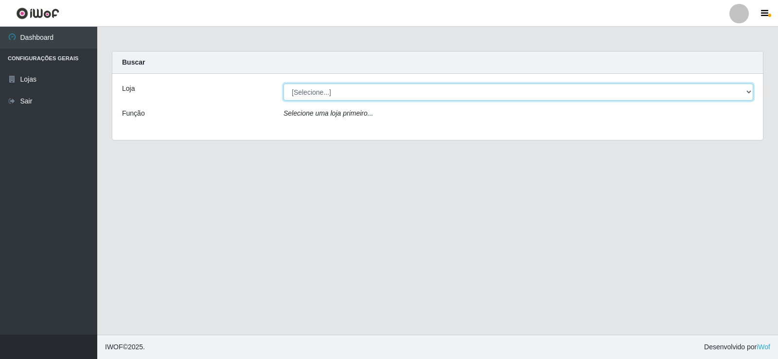
click at [405, 87] on select "[Selecione...] Rede Compras Supermercados - LOJA 2" at bounding box center [518, 92] width 470 height 17
click at [283, 84] on select "[Selecione...] Rede Compras Supermercados - LOJA 2" at bounding box center [518, 92] width 470 height 17
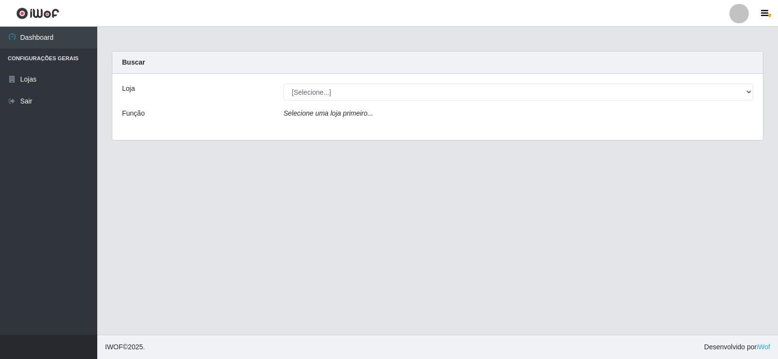
click at [399, 81] on div "Loja [Selecione...] Rede Compras Supermercados - LOJA 2 Função Selecione uma lo…" at bounding box center [437, 107] width 650 height 66
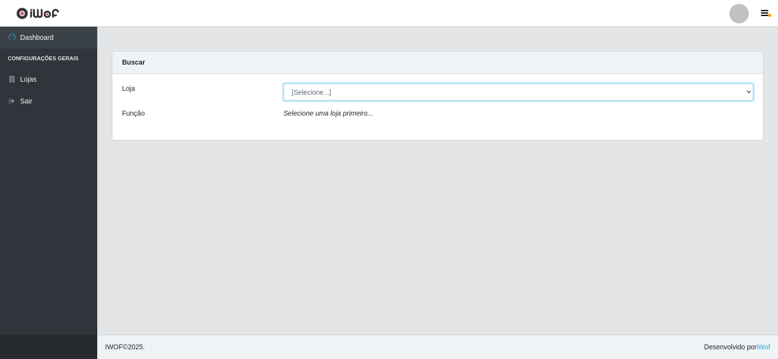
click at [385, 84] on select "[Selecione...] Rede Compras Supermercados - LOJA 2" at bounding box center [518, 92] width 470 height 17
select select "161"
click at [283, 84] on select "[Selecione...] Rede Compras Supermercados - LOJA 2" at bounding box center [518, 92] width 470 height 17
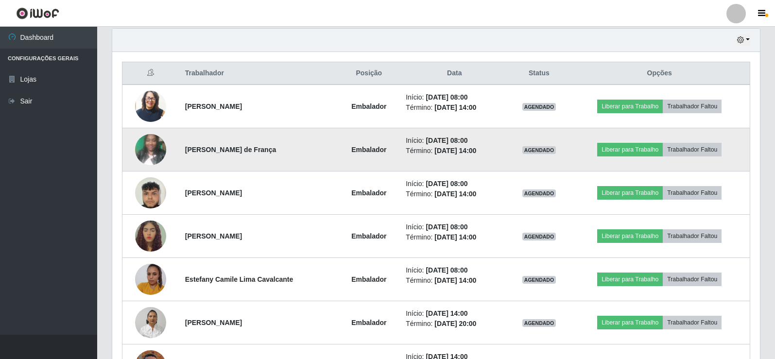
scroll to position [400, 0]
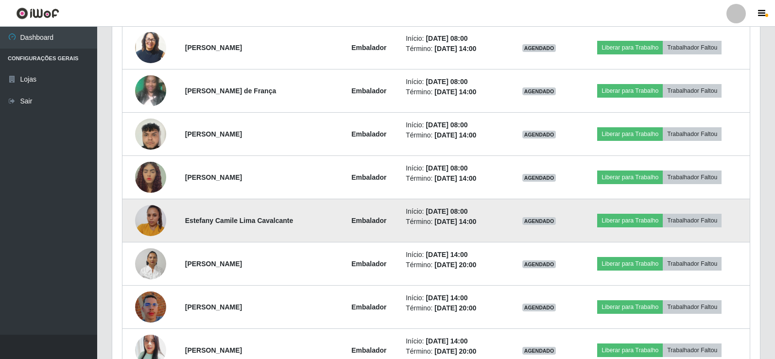
click at [151, 222] on img at bounding box center [150, 220] width 31 height 41
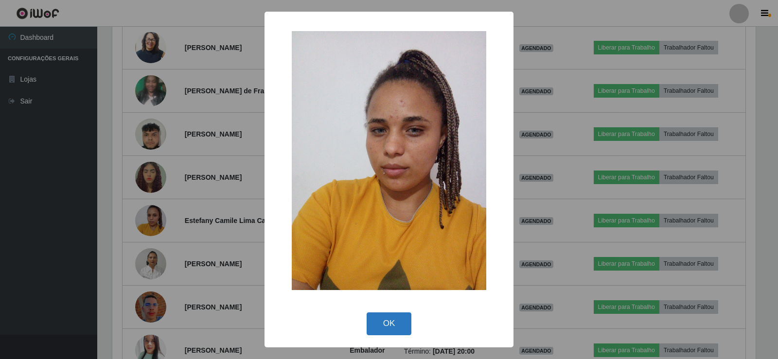
click at [386, 325] on button "OK" at bounding box center [389, 324] width 45 height 23
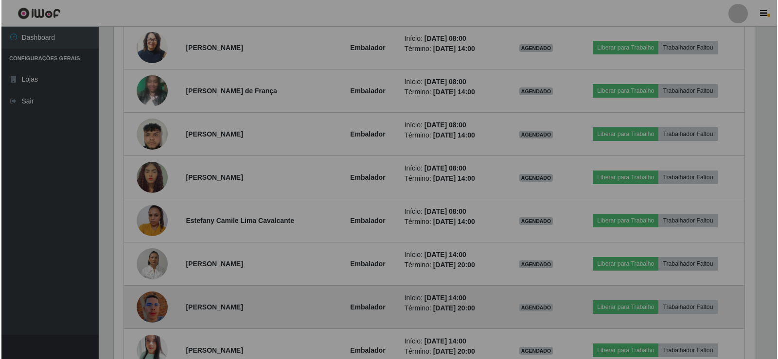
scroll to position [202, 648]
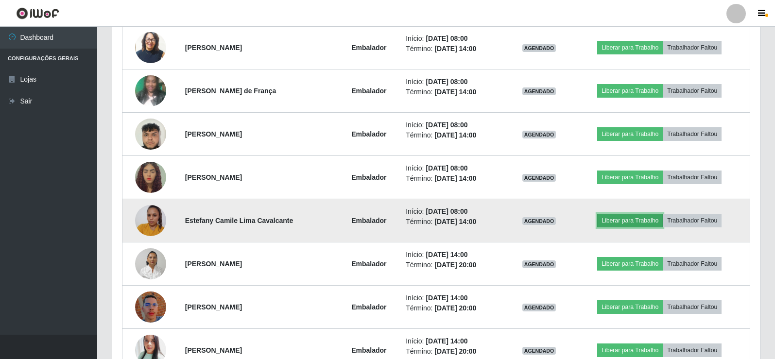
click at [649, 219] on button "Liberar para Trabalho" at bounding box center [630, 221] width 66 height 14
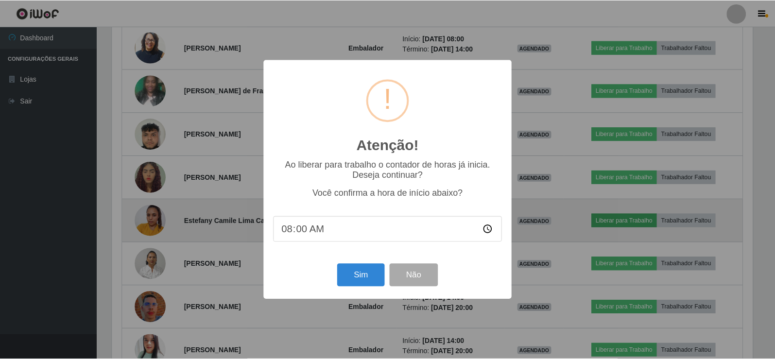
scroll to position [202, 643]
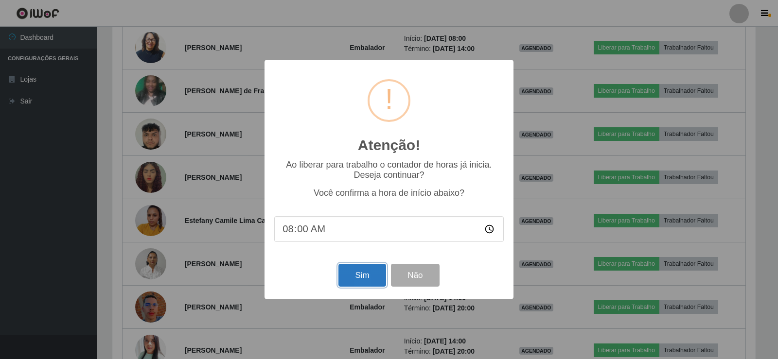
click at [361, 276] on button "Sim" at bounding box center [361, 275] width 47 height 23
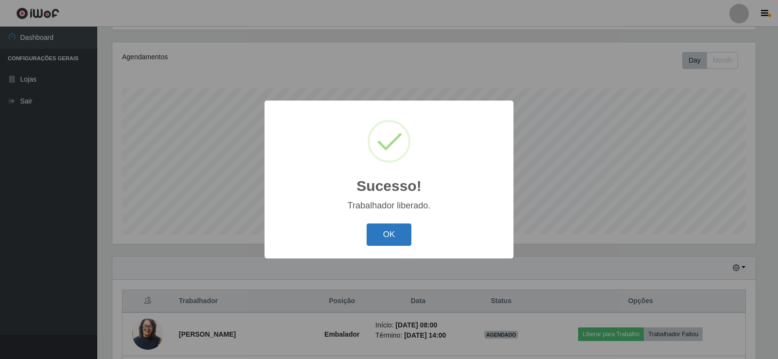
click at [388, 240] on button "OK" at bounding box center [389, 235] width 45 height 23
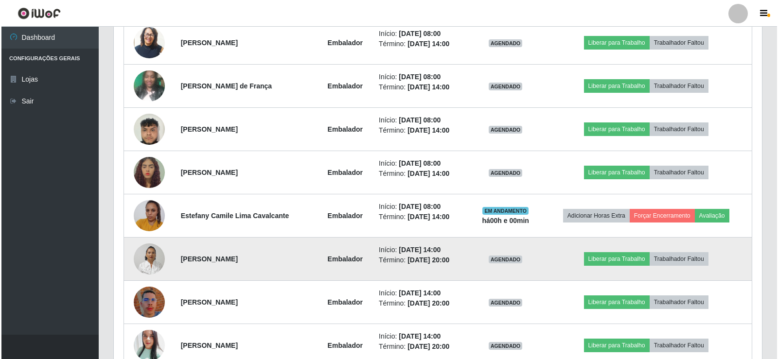
scroll to position [356, 0]
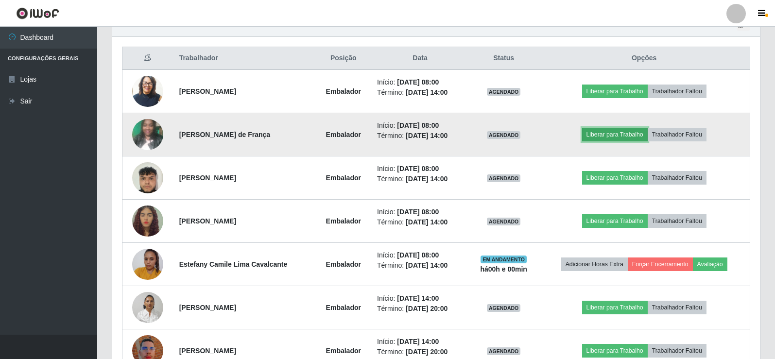
click at [627, 134] on button "Liberar para Trabalho" at bounding box center [615, 135] width 66 height 14
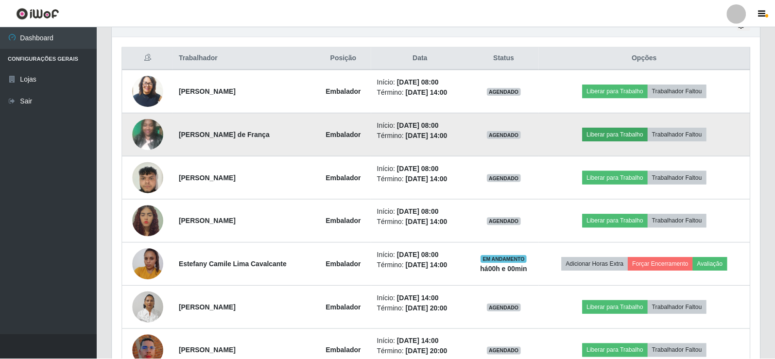
scroll to position [202, 643]
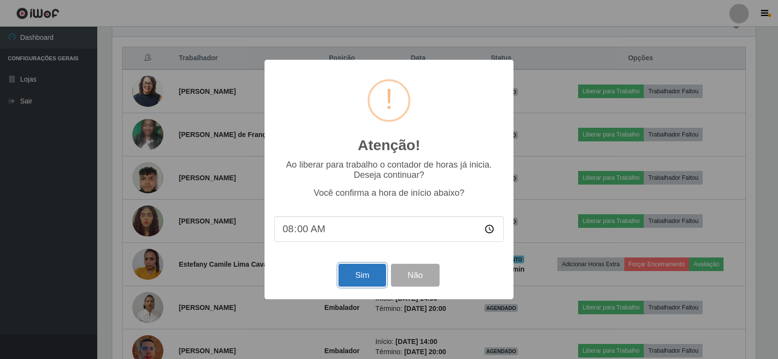
click at [350, 280] on button "Sim" at bounding box center [361, 275] width 47 height 23
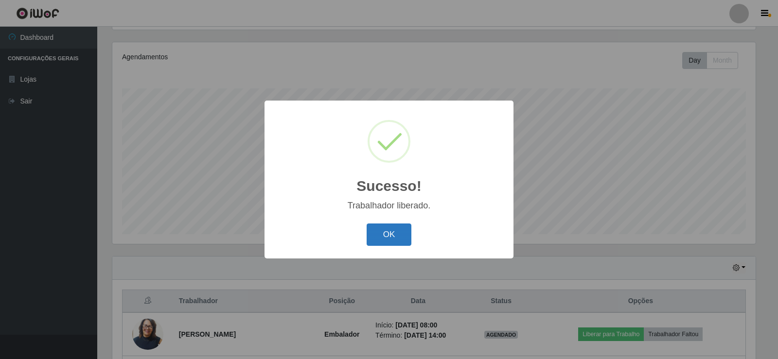
click at [395, 233] on button "OK" at bounding box center [389, 235] width 45 height 23
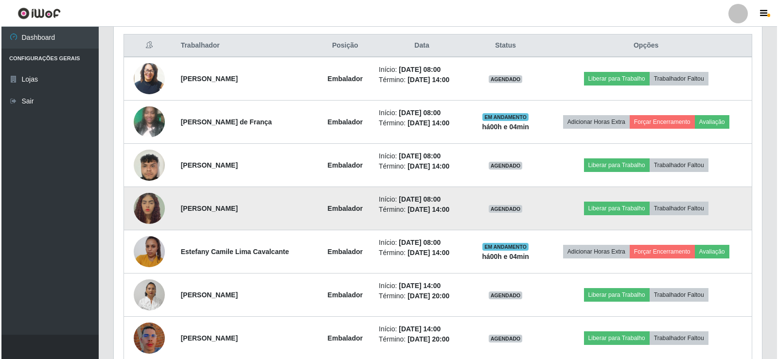
scroll to position [351, 0]
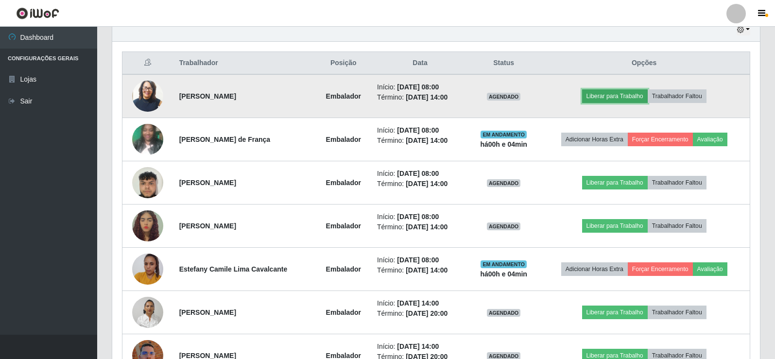
click at [627, 98] on button "Liberar para Trabalho" at bounding box center [615, 96] width 66 height 14
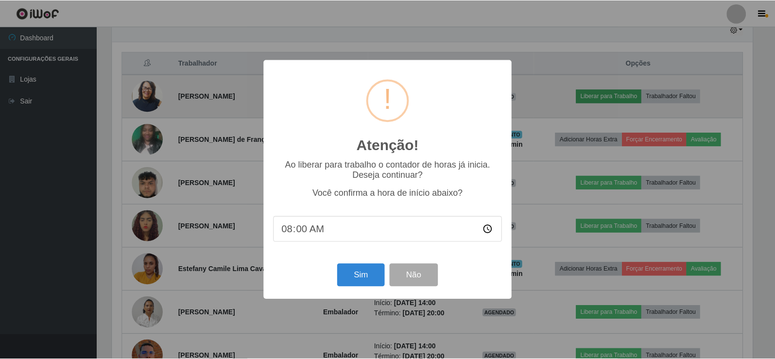
scroll to position [202, 643]
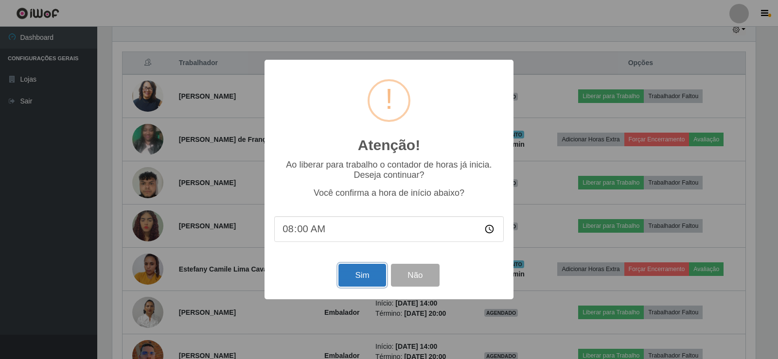
click at [364, 280] on button "Sim" at bounding box center [361, 275] width 47 height 23
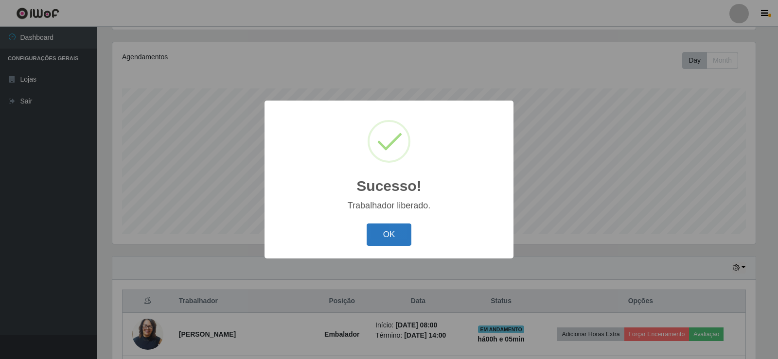
click at [388, 233] on button "OK" at bounding box center [389, 235] width 45 height 23
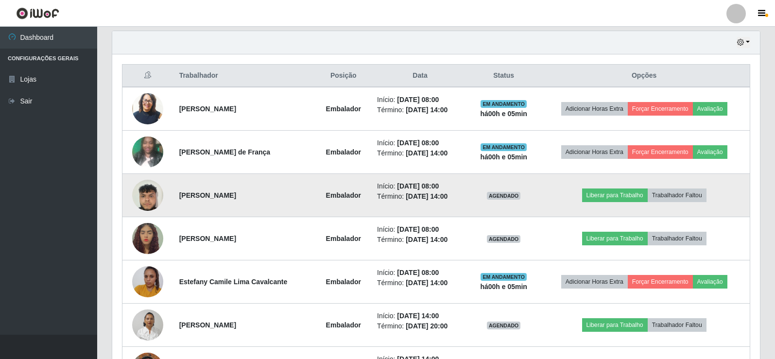
scroll to position [356, 0]
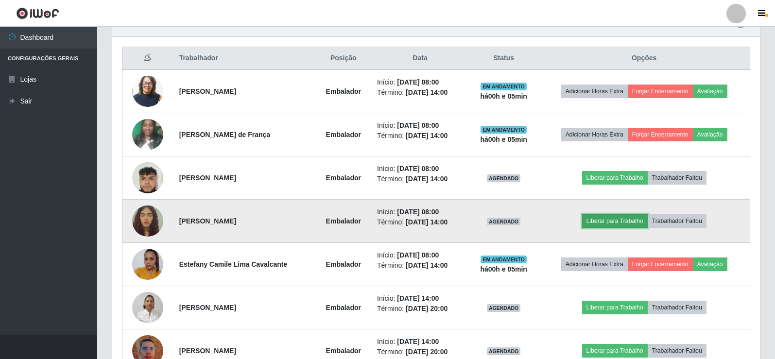
click at [631, 223] on button "Liberar para Trabalho" at bounding box center [615, 221] width 66 height 14
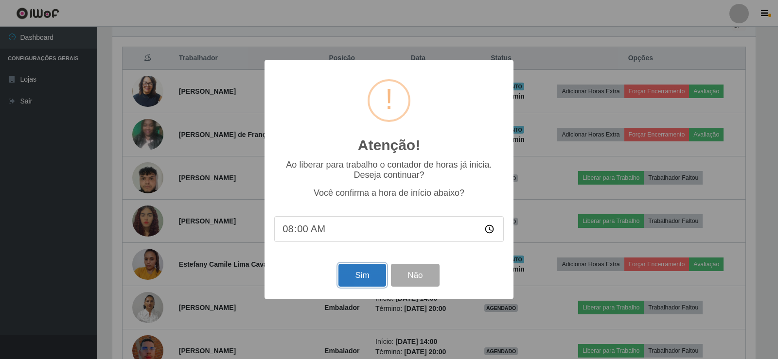
click at [349, 282] on button "Sim" at bounding box center [361, 275] width 47 height 23
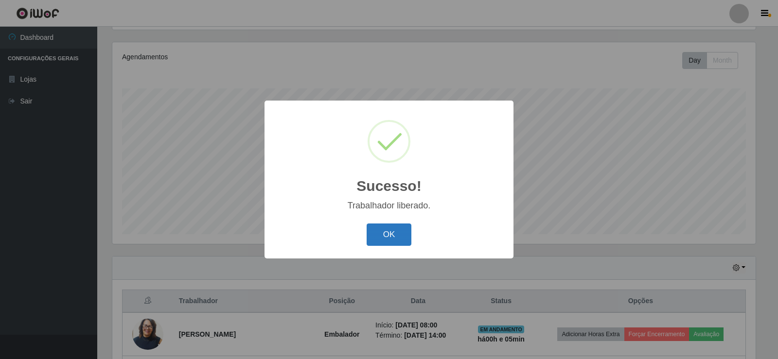
click at [397, 230] on button "OK" at bounding box center [389, 235] width 45 height 23
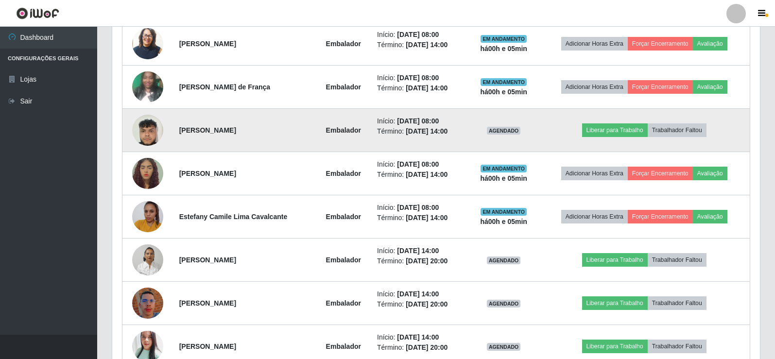
scroll to position [405, 0]
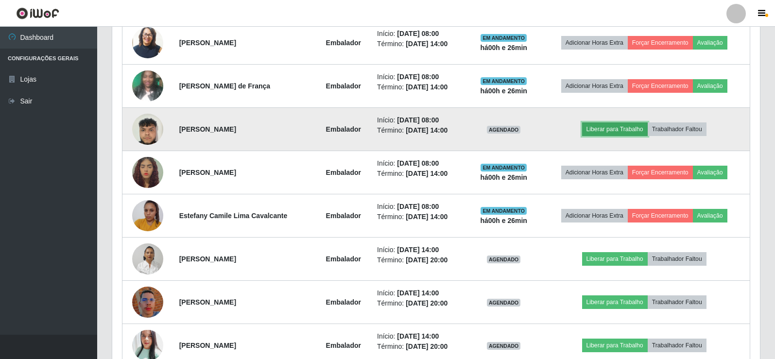
click at [631, 132] on button "Liberar para Trabalho" at bounding box center [615, 130] width 66 height 14
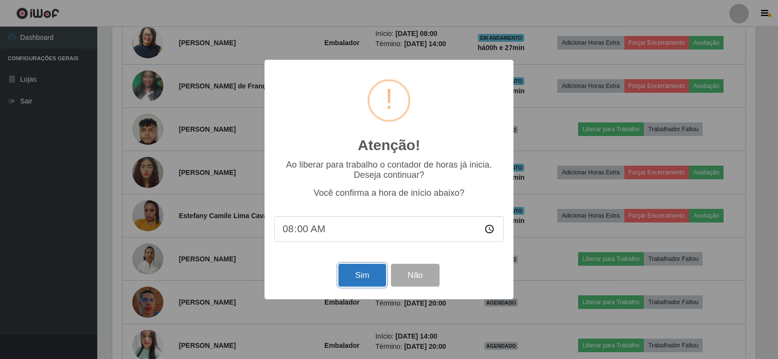
click at [372, 285] on button "Sim" at bounding box center [361, 275] width 47 height 23
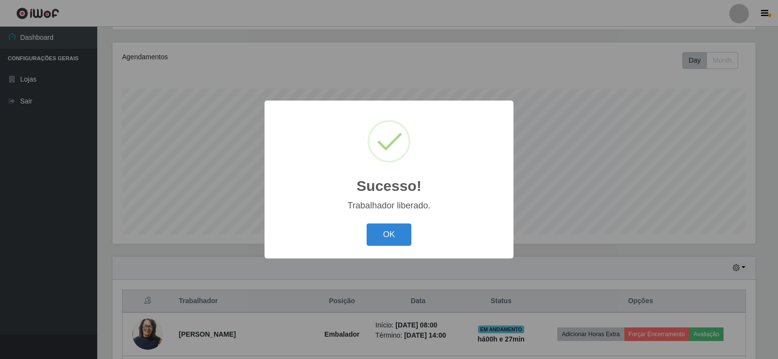
click at [395, 224] on div "OK Cancel" at bounding box center [388, 235] width 229 height 28
click at [397, 229] on button "OK" at bounding box center [389, 235] width 45 height 23
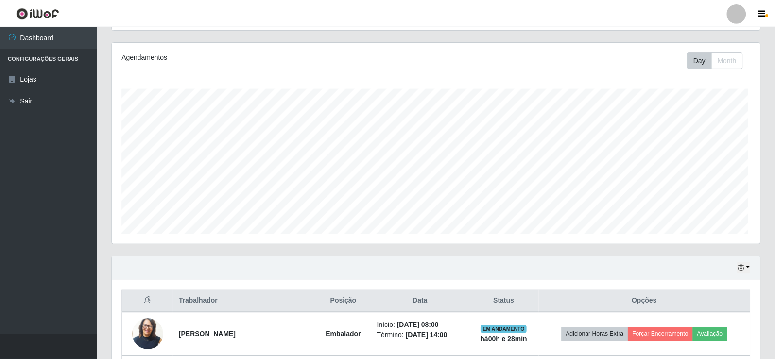
scroll to position [202, 648]
